Goal: Information Seeking & Learning: Learn about a topic

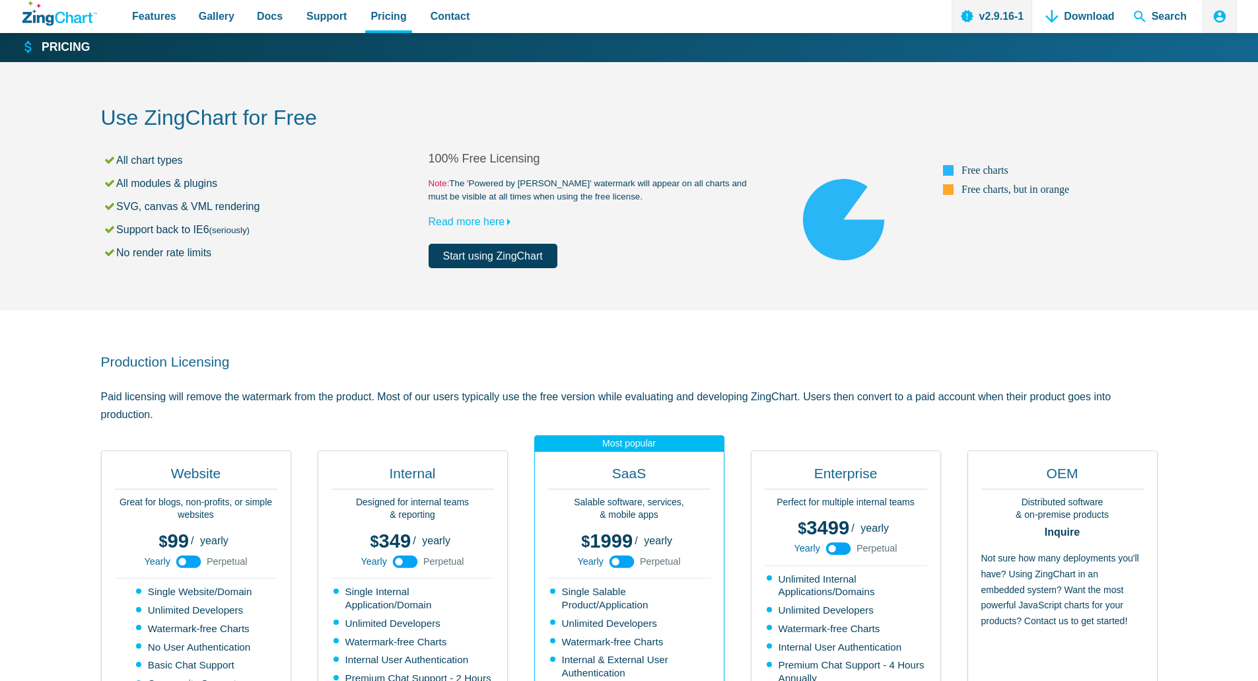
click at [813, 283] on div "Use ZingChart for Free All chart types All modules & plugins SVG, canvas & VML …" at bounding box center [629, 186] width 1057 height 248
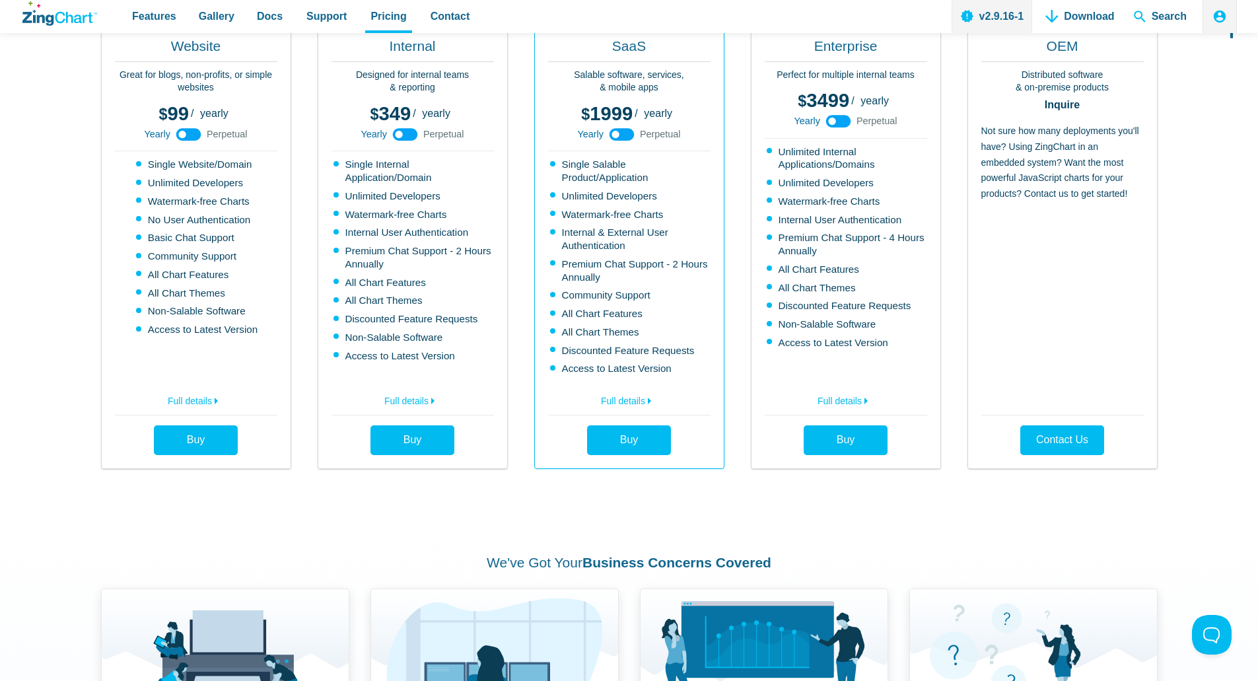
scroll to position [661, 0]
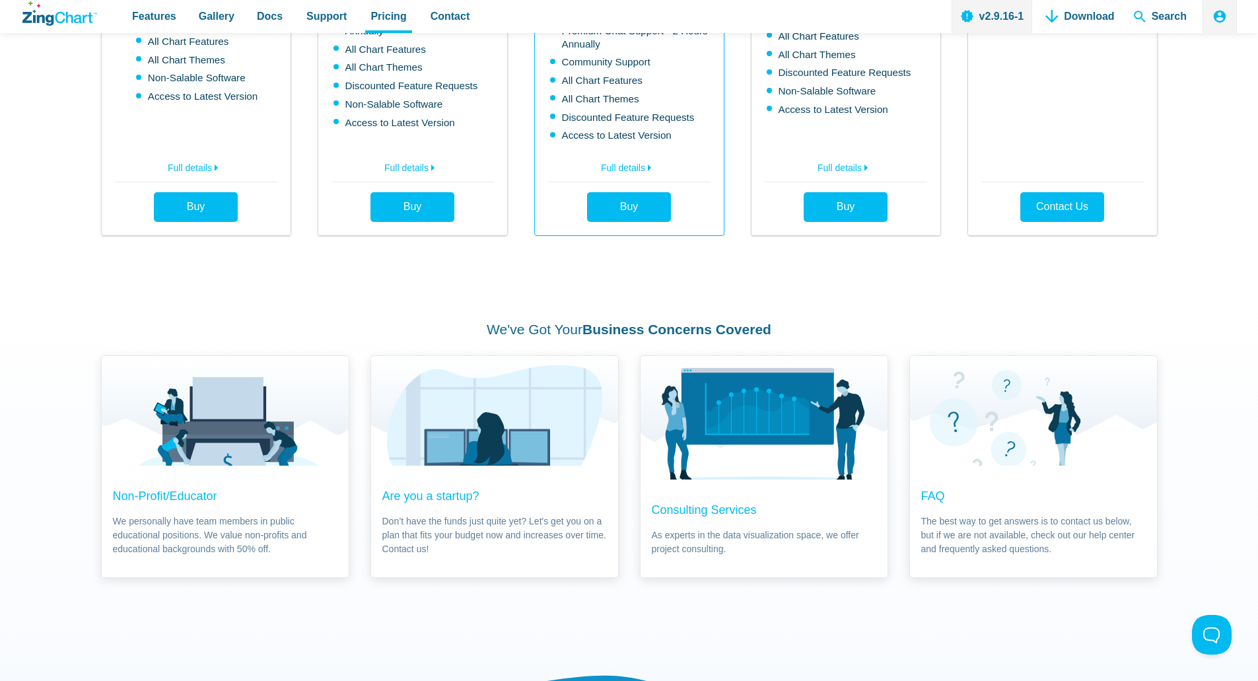
click at [465, 299] on div "We've Got Your Business Concerns Covered Non-Profit/Educator We personally have…" at bounding box center [629, 449] width 1057 height 342
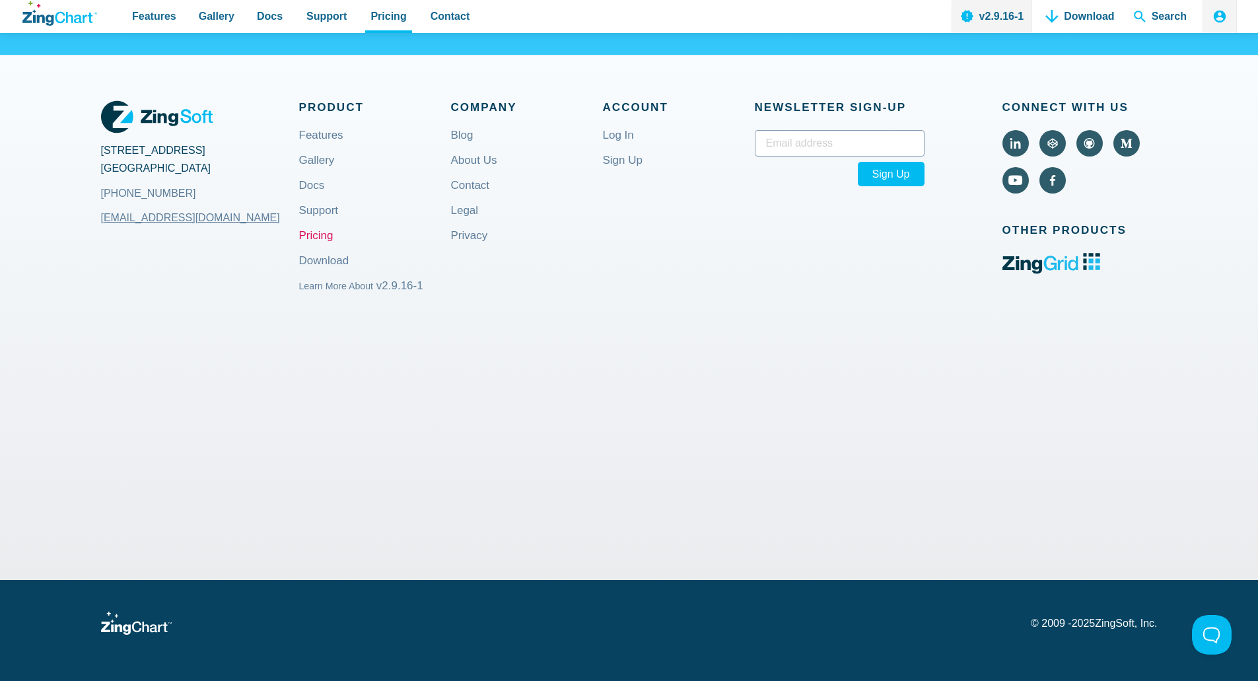
scroll to position [1609, 0]
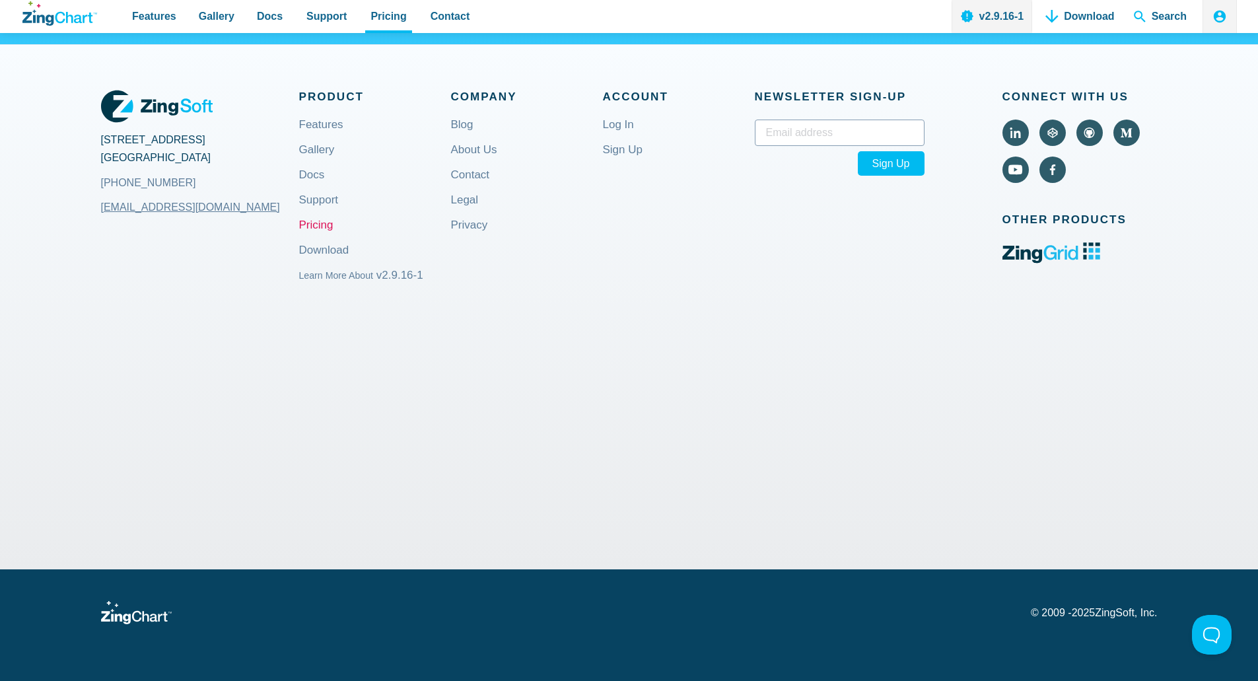
click at [545, 645] on div "© 2009 - 2025 ZingSoft, Inc." at bounding box center [629, 625] width 1057 height 113
click at [465, 203] on link "Legal" at bounding box center [465, 211] width 28 height 32
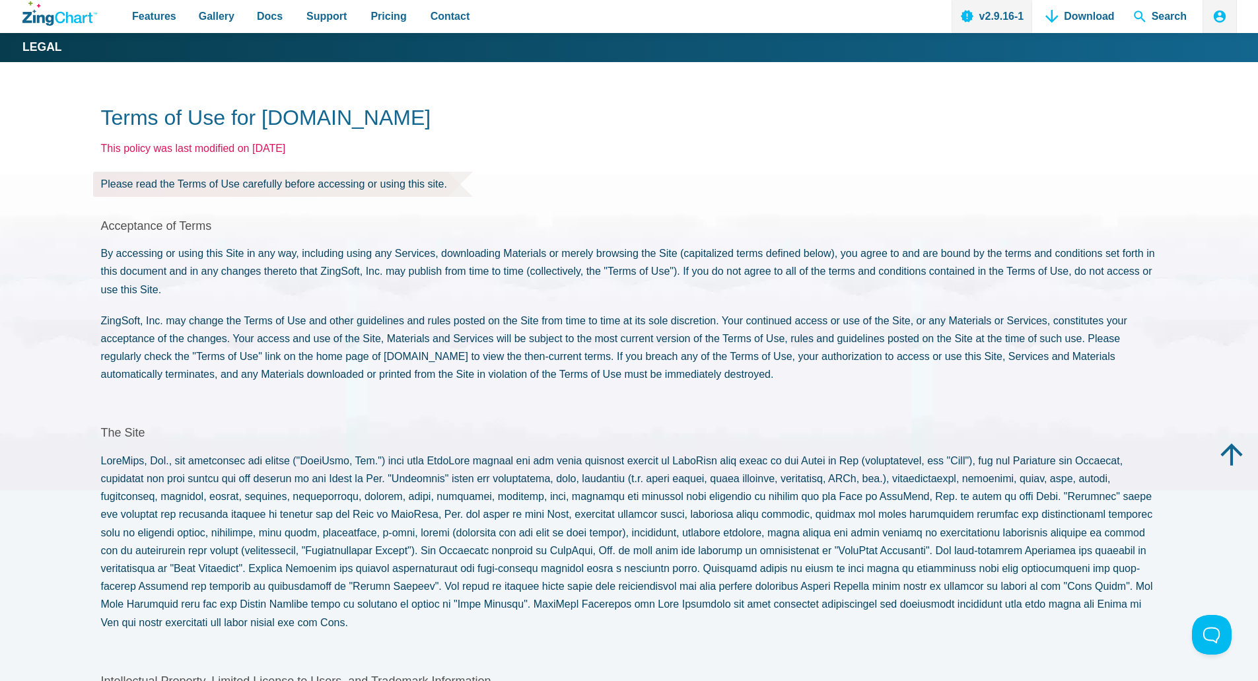
click at [215, 306] on section "Acceptance of Terms By accessing or using this Site in any way, including using…" at bounding box center [629, 301] width 1057 height 165
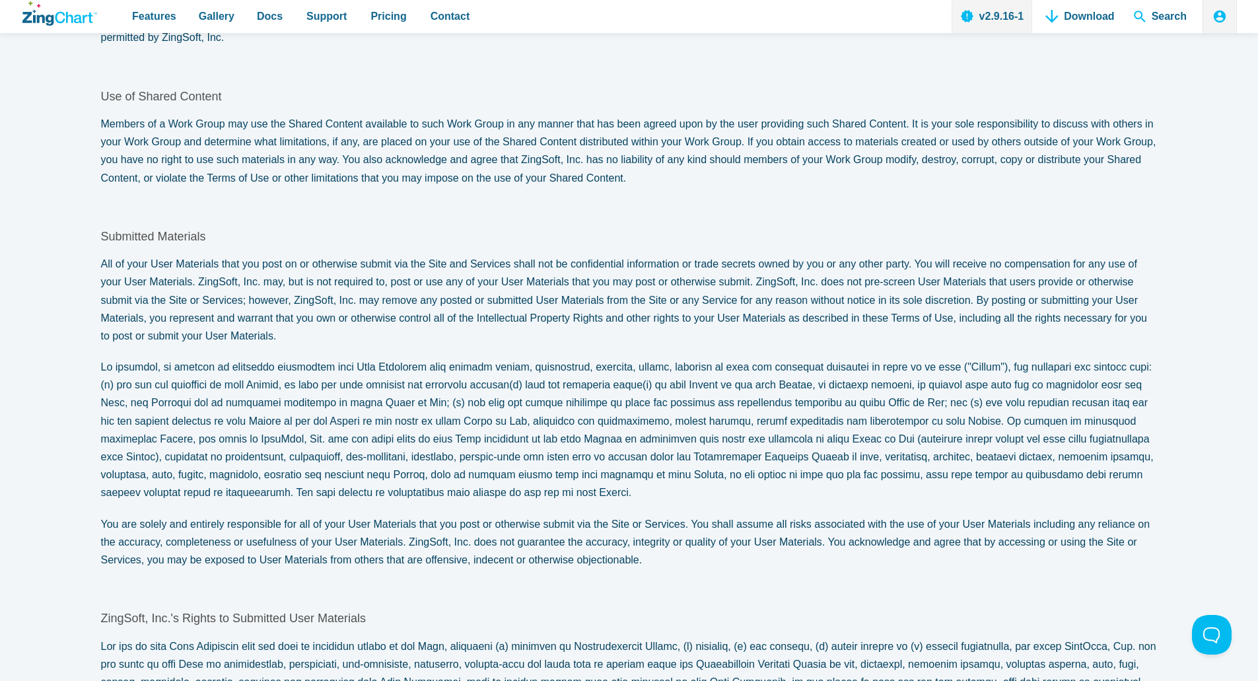
scroll to position [2907, 0]
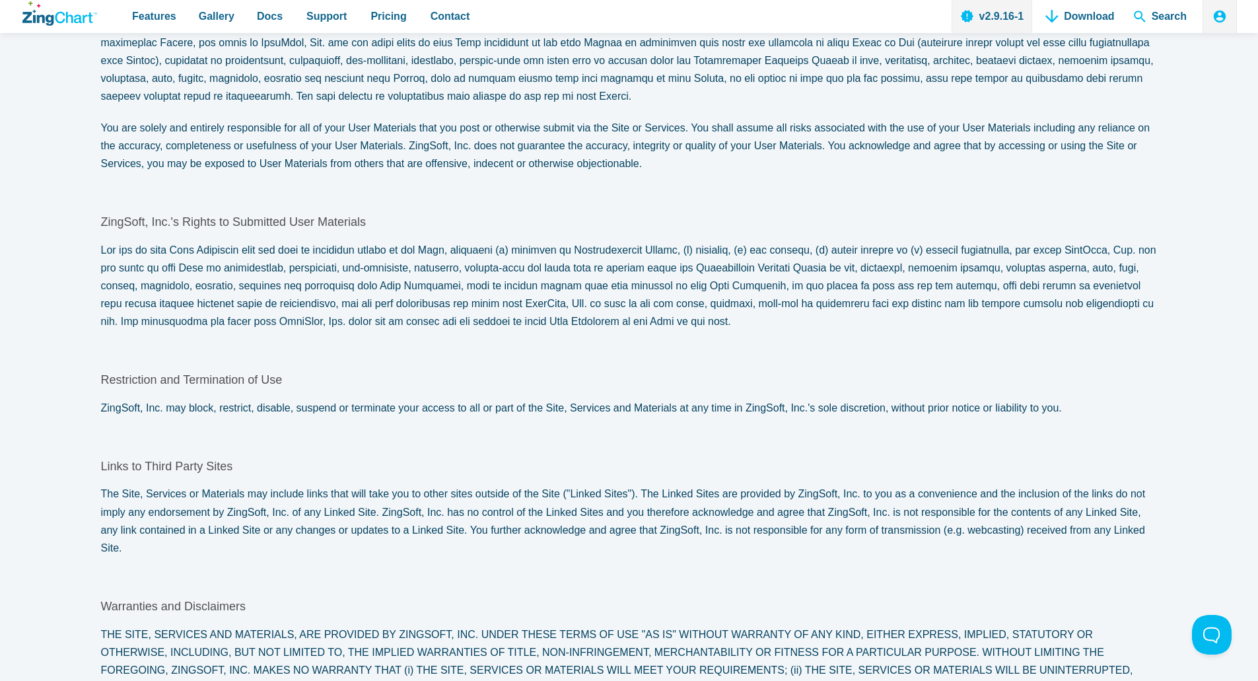
click at [552, 166] on article "Terms of Use for ZingChart.com This policy was last modified on September 17, 2…" at bounding box center [629, 231] width 1057 height 6067
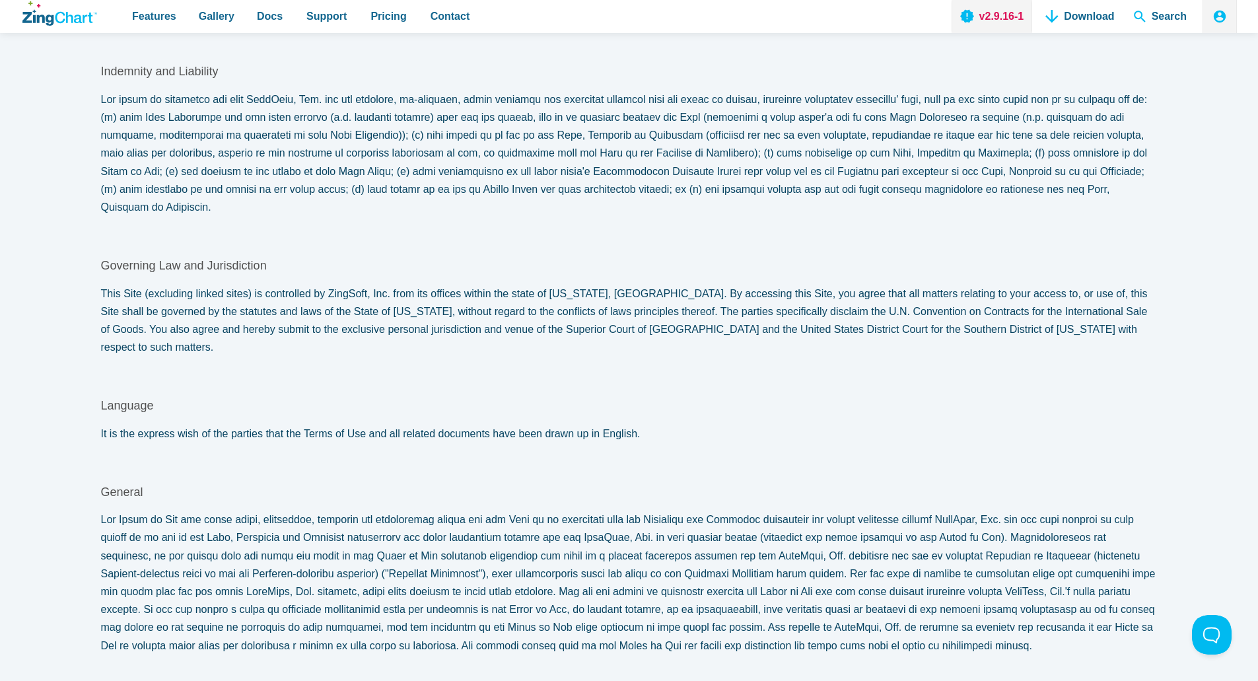
scroll to position [322, 0]
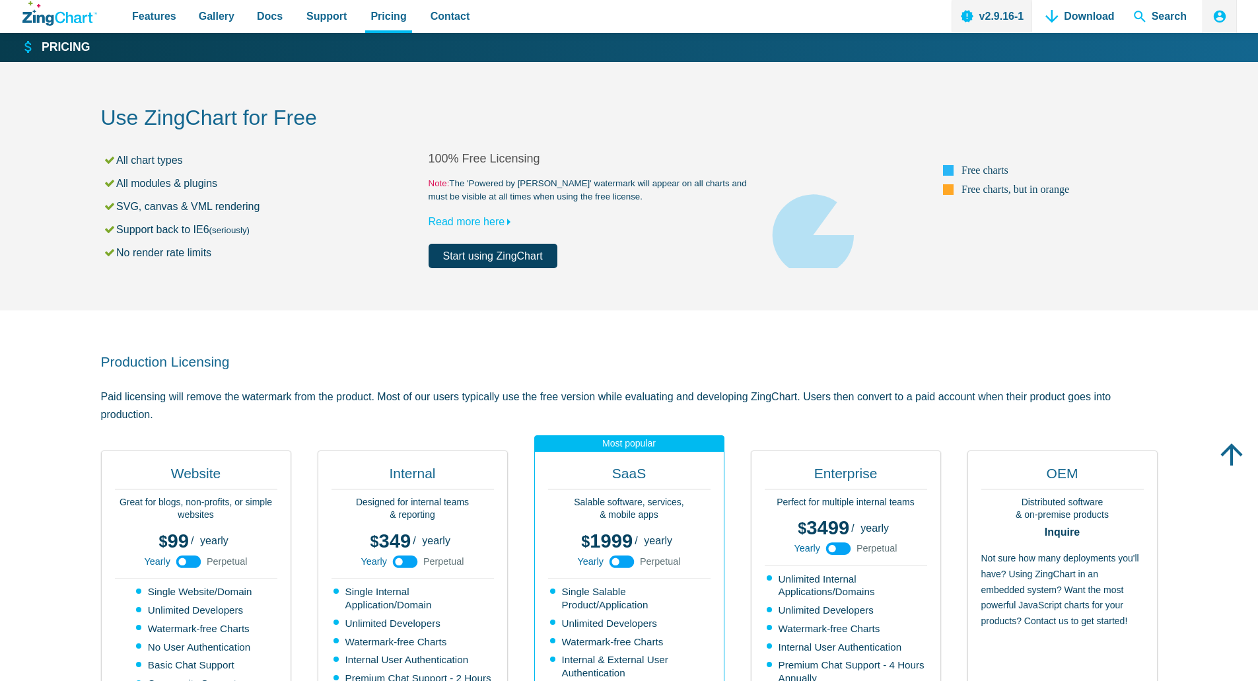
scroll to position [1609, 0]
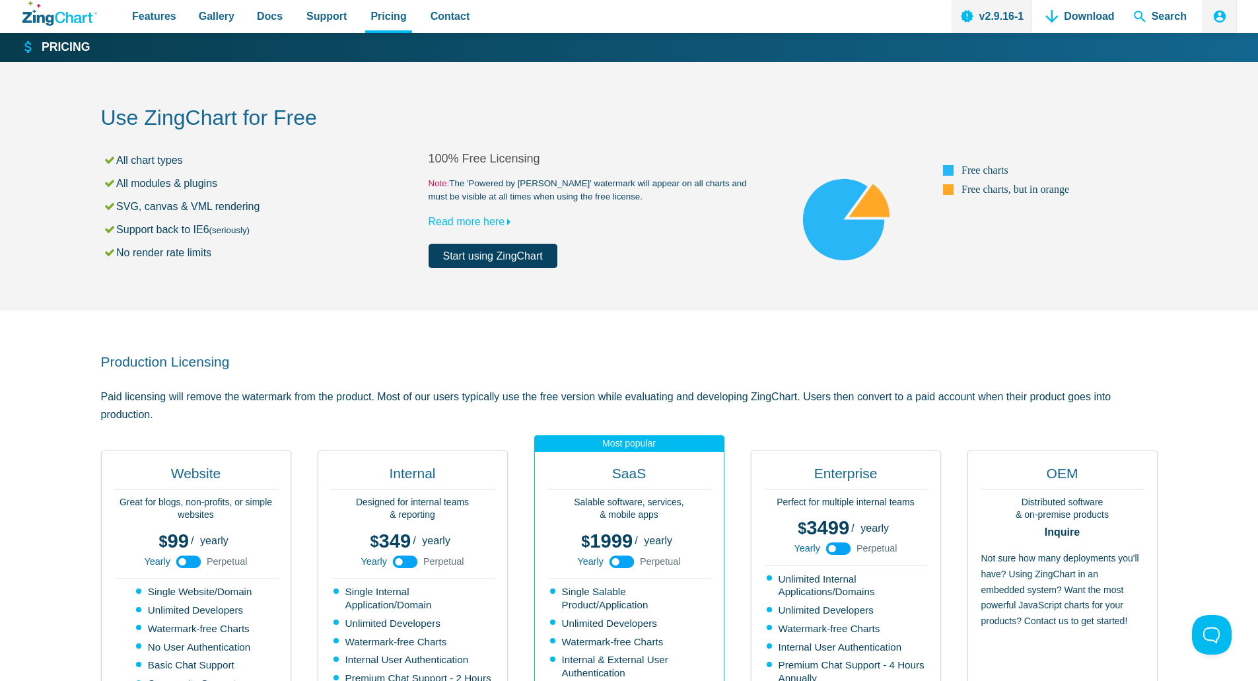
click at [458, 126] on h2 "Use ZingChart for Free" at bounding box center [629, 119] width 1057 height 30
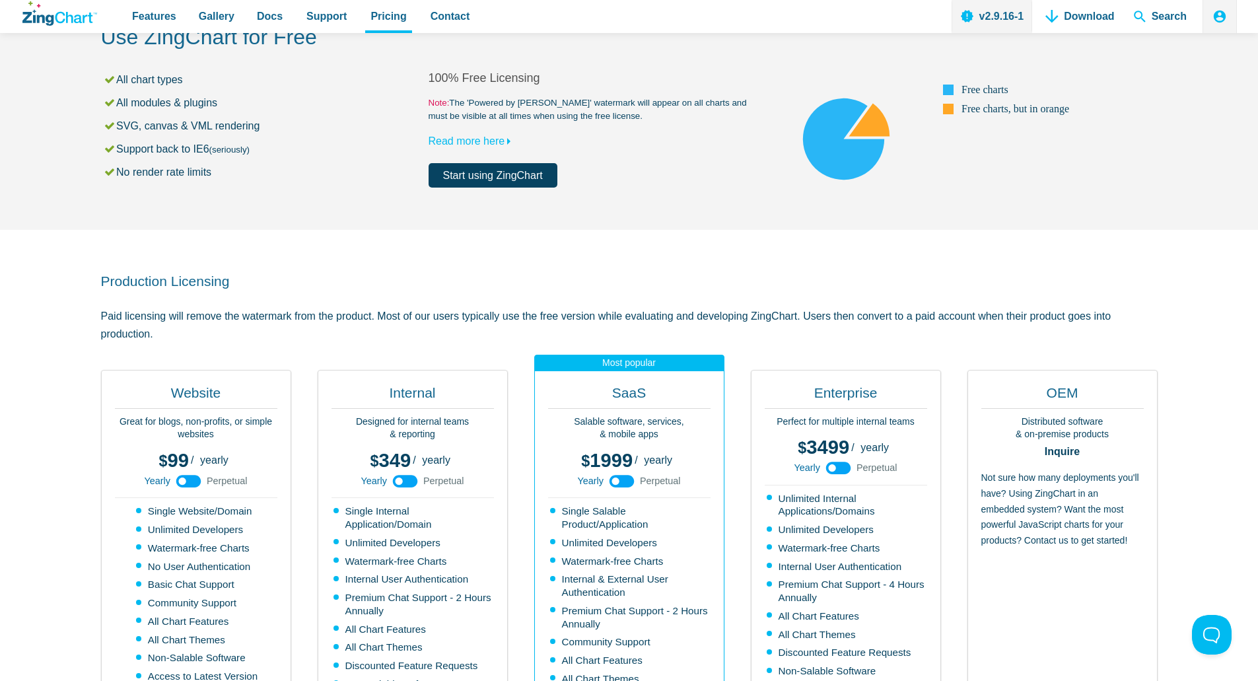
scroll to position [132, 0]
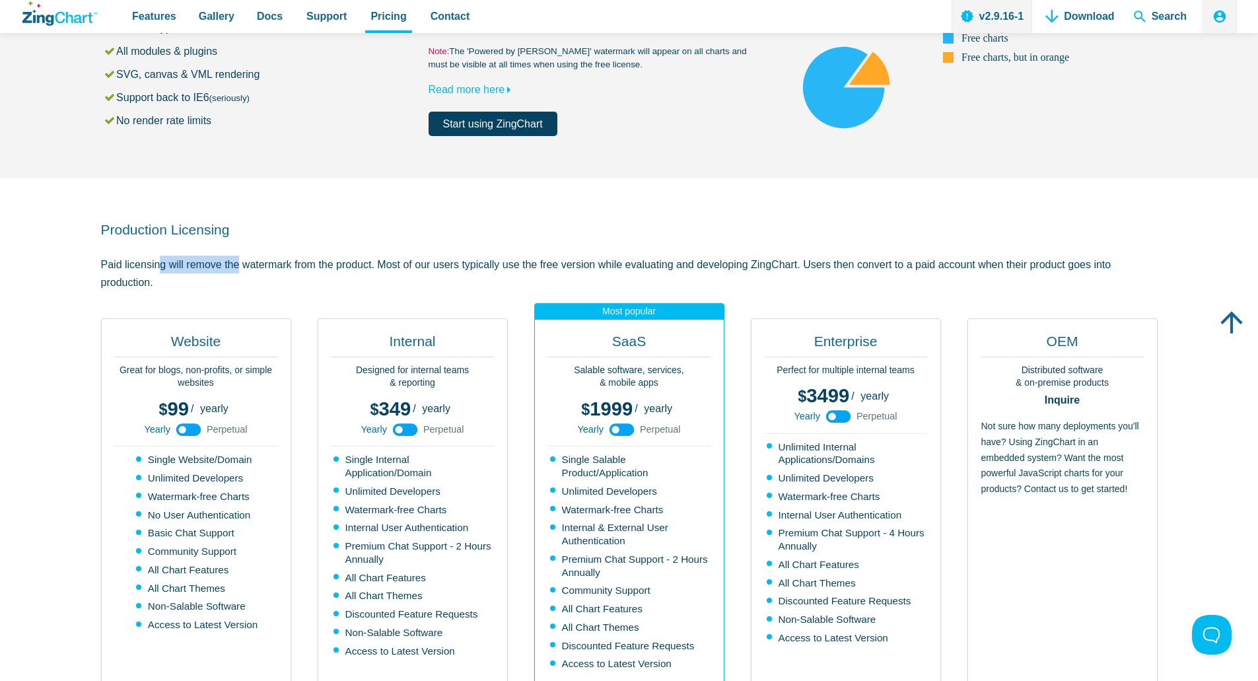
drag, startPoint x: 127, startPoint y: 263, endPoint x: 214, endPoint y: 260, distance: 87.3
click at [214, 260] on p "Paid licensing will remove the watermark from the product. Most of our users ty…" at bounding box center [629, 274] width 1057 height 36
click at [314, 276] on p "Paid licensing will remove the watermark from the product. Most of our users ty…" at bounding box center [629, 274] width 1057 height 36
drag, startPoint x: 462, startPoint y: 283, endPoint x: 471, endPoint y: 284, distance: 8.6
click at [471, 284] on p "Paid licensing will remove the watermark from the product. Most of our users ty…" at bounding box center [629, 274] width 1057 height 36
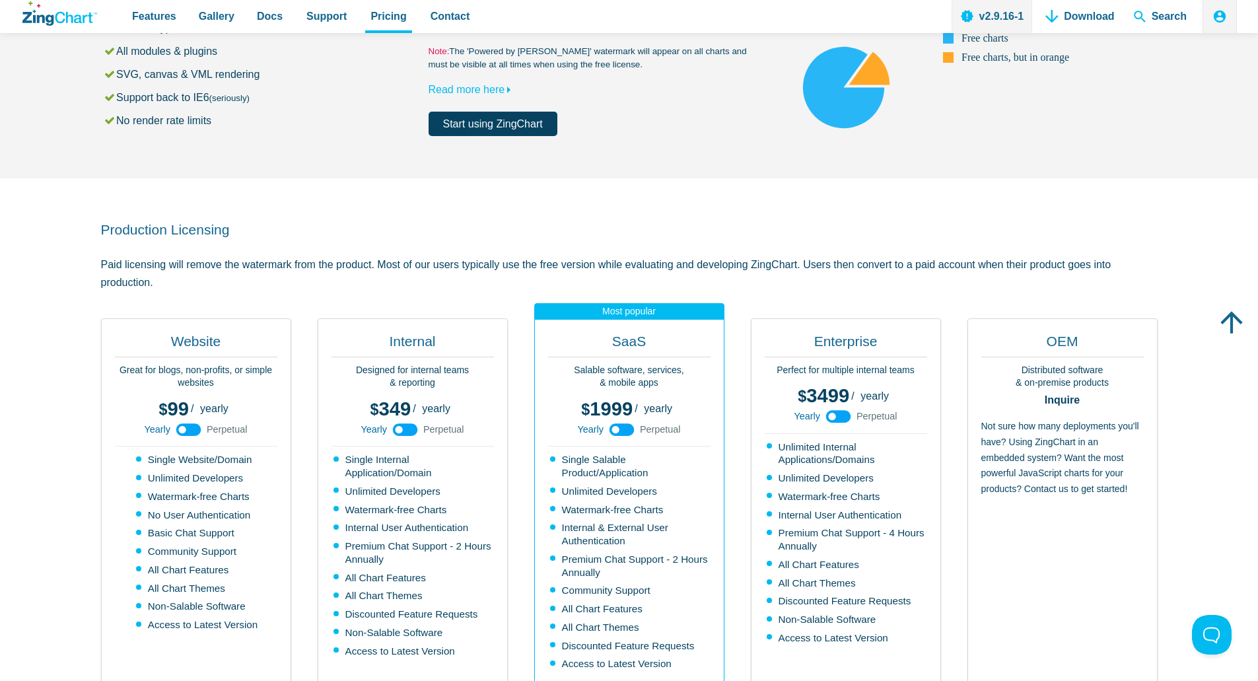
click at [503, 277] on p "Paid licensing will remove the watermark from the product. Most of our users ty…" at bounding box center [629, 274] width 1057 height 36
drag, startPoint x: 606, startPoint y: 268, endPoint x: 894, endPoint y: 268, distance: 288.0
click at [881, 269] on p "Paid licensing will remove the watermark from the product. Most of our users ty…" at bounding box center [629, 274] width 1057 height 36
click at [1004, 271] on p "Paid licensing will remove the watermark from the product. Most of our users ty…" at bounding box center [629, 274] width 1057 height 36
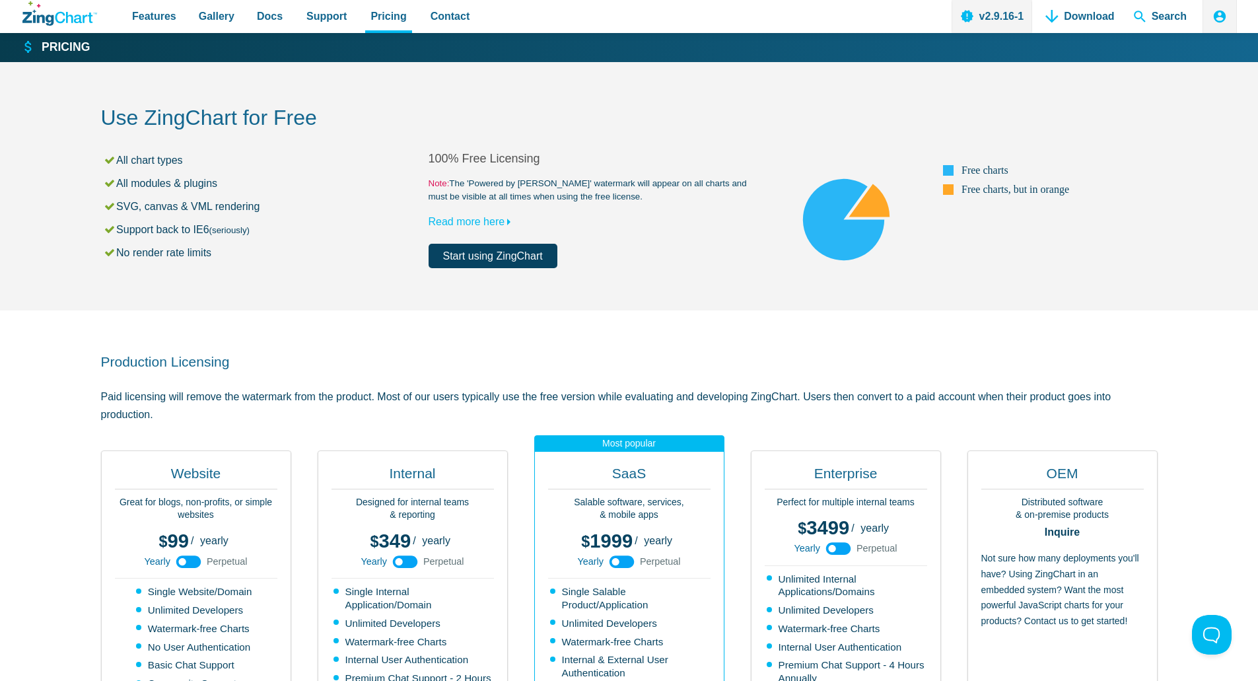
click at [1023, 419] on p "Paid licensing will remove the watermark from the product. Most of our users ty…" at bounding box center [629, 406] width 1057 height 36
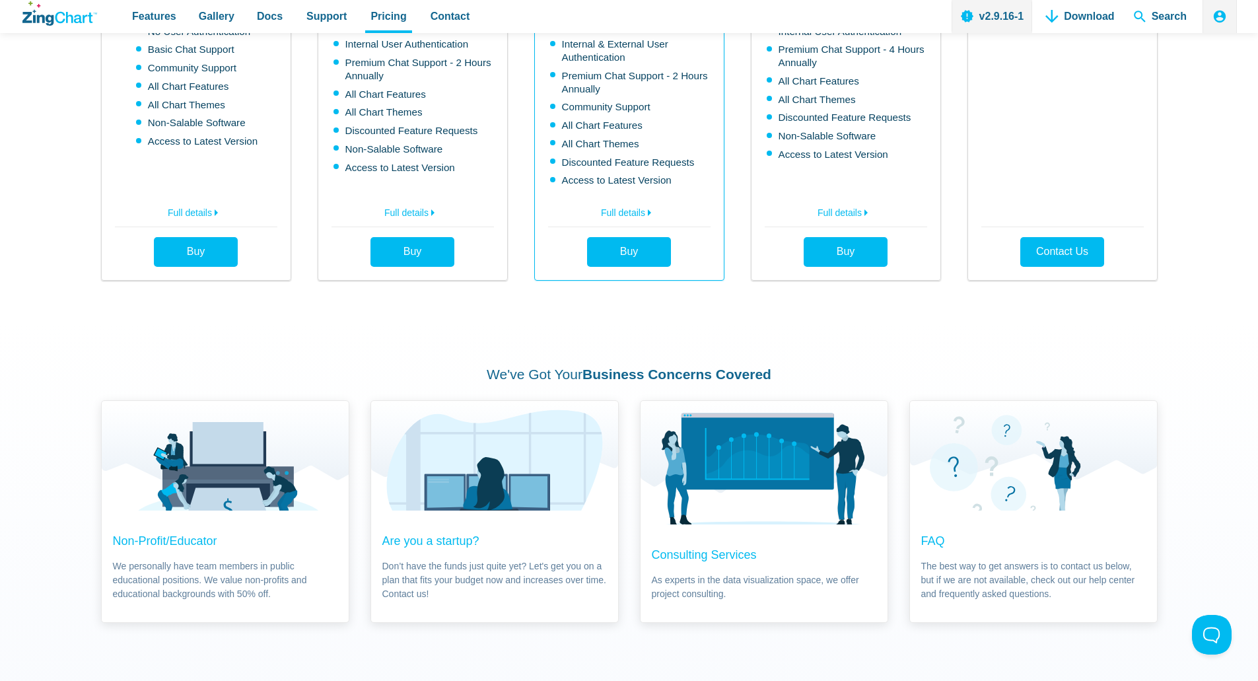
scroll to position [661, 0]
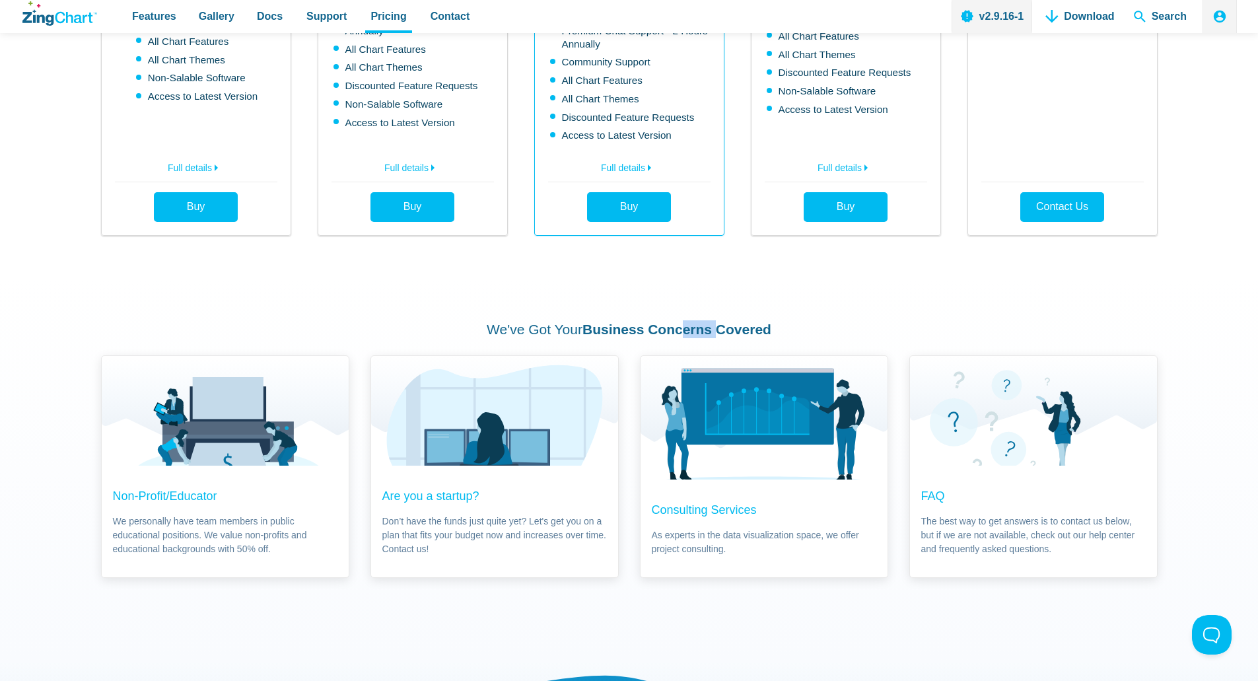
drag, startPoint x: 683, startPoint y: 326, endPoint x: 741, endPoint y: 322, distance: 58.3
click at [741, 322] on strong "Business Concerns Covered" at bounding box center [677, 329] width 189 height 15
click at [878, 322] on h2 "We've Got Your Business Concerns Covered" at bounding box center [629, 329] width 1057 height 18
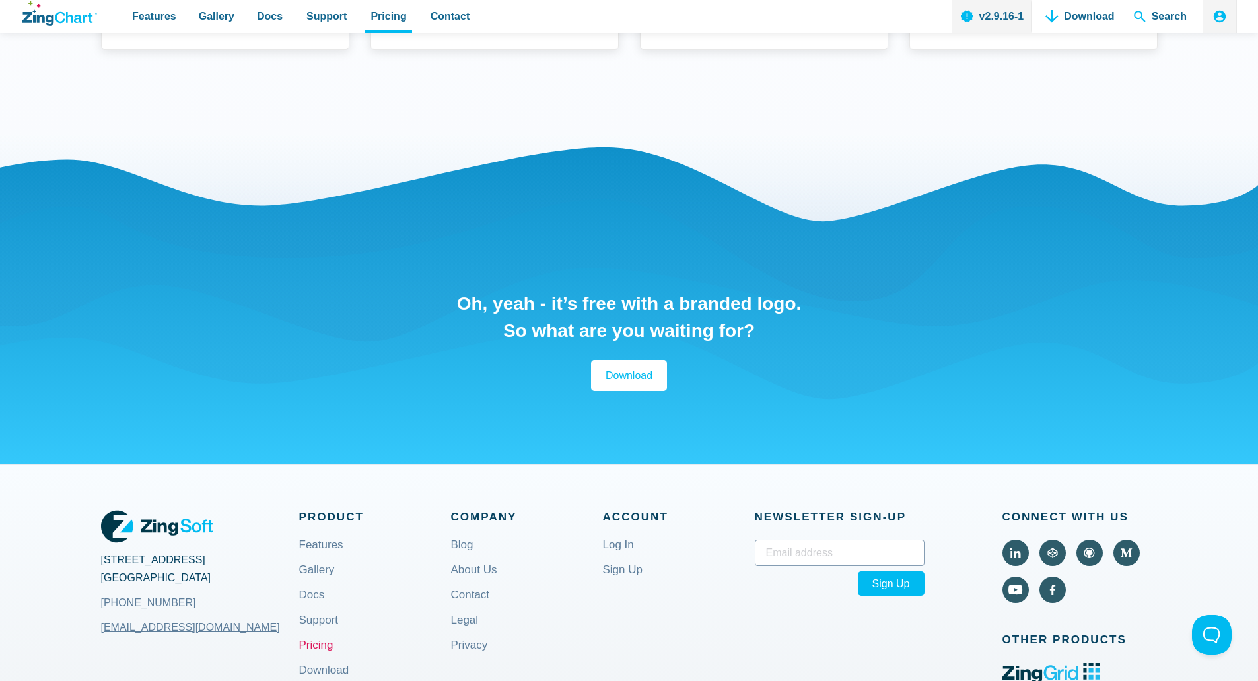
scroll to position [1609, 0]
